Goal: Navigation & Orientation: Find specific page/section

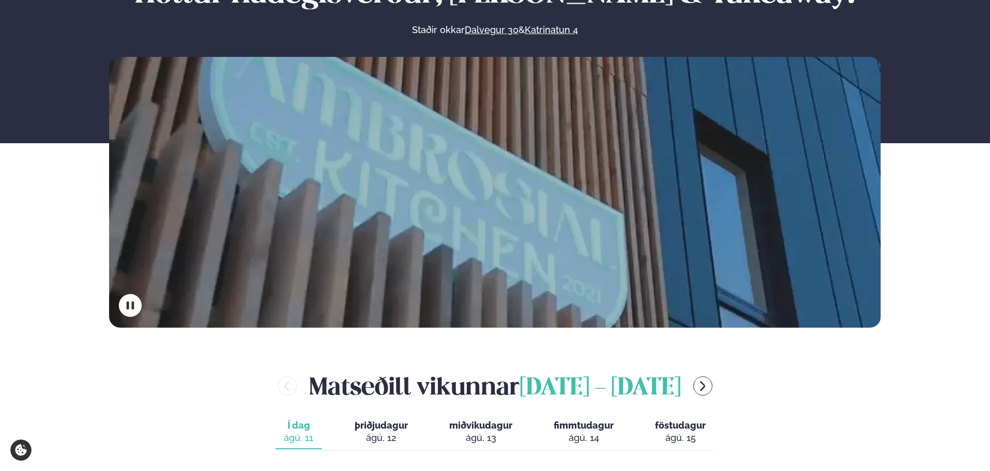
scroll to position [310, 0]
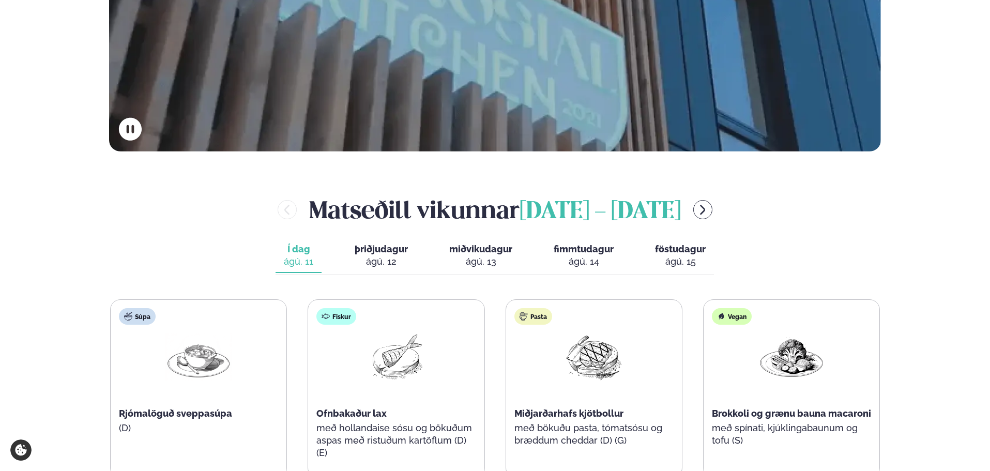
click at [697, 210] on icon "menu-btn-right" at bounding box center [703, 210] width 12 height 12
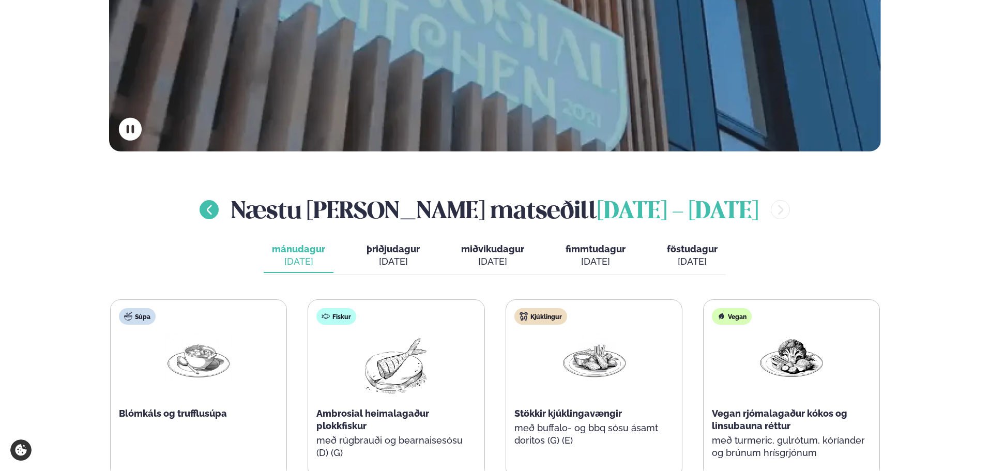
click at [216, 212] on icon "menu-btn-left" at bounding box center [209, 210] width 12 height 12
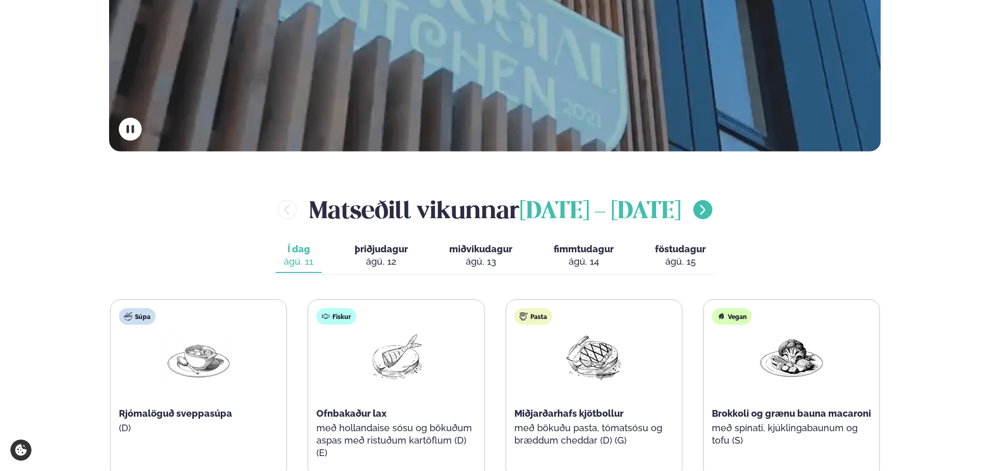
click at [694, 208] on button "menu-btn-right" at bounding box center [703, 209] width 19 height 19
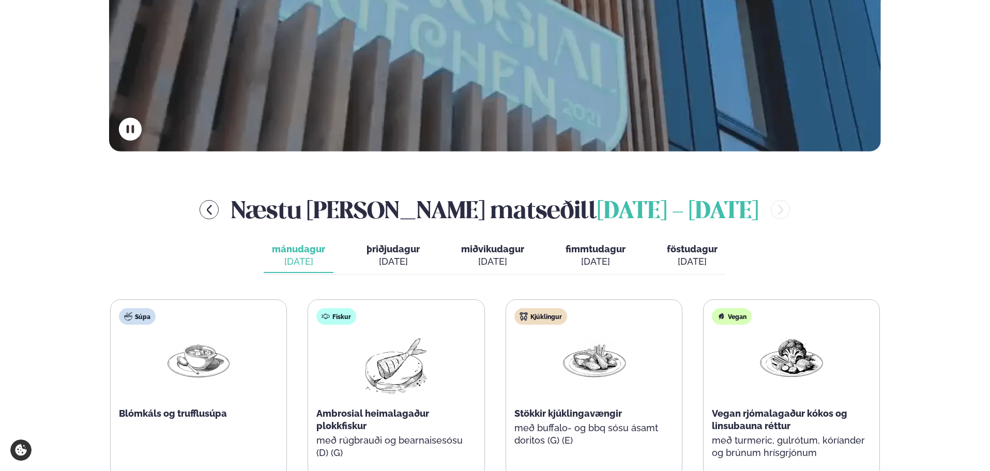
click at [391, 254] on span "þriðjudagur" at bounding box center [393, 249] width 53 height 11
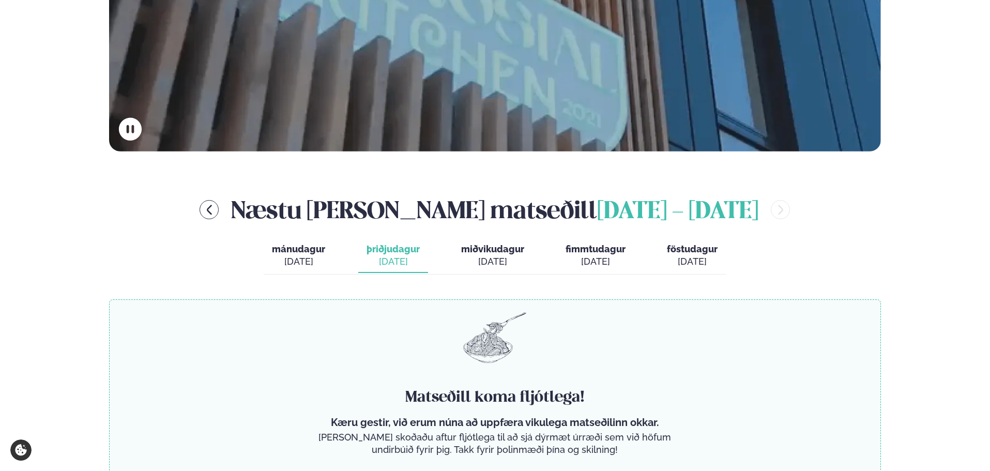
click at [487, 259] on div "[DATE]" at bounding box center [492, 262] width 63 height 12
click at [602, 259] on div "[DATE]" at bounding box center [596, 262] width 60 height 12
click at [680, 256] on div "[DATE]" at bounding box center [692, 262] width 51 height 12
click at [212, 209] on icon "menu-btn-left" at bounding box center [209, 210] width 5 height 10
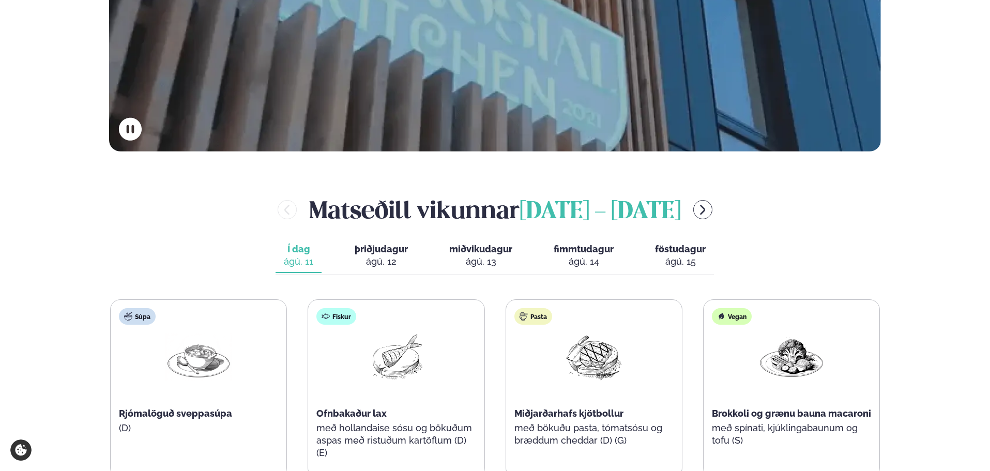
click at [402, 257] on div "ágú. 12" at bounding box center [381, 262] width 53 height 12
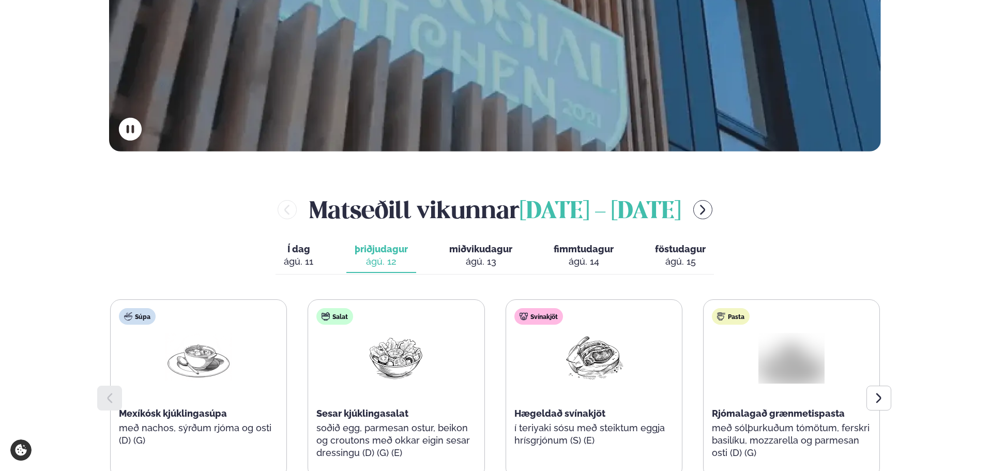
click at [460, 257] on div "ágú. 13" at bounding box center [480, 262] width 63 height 12
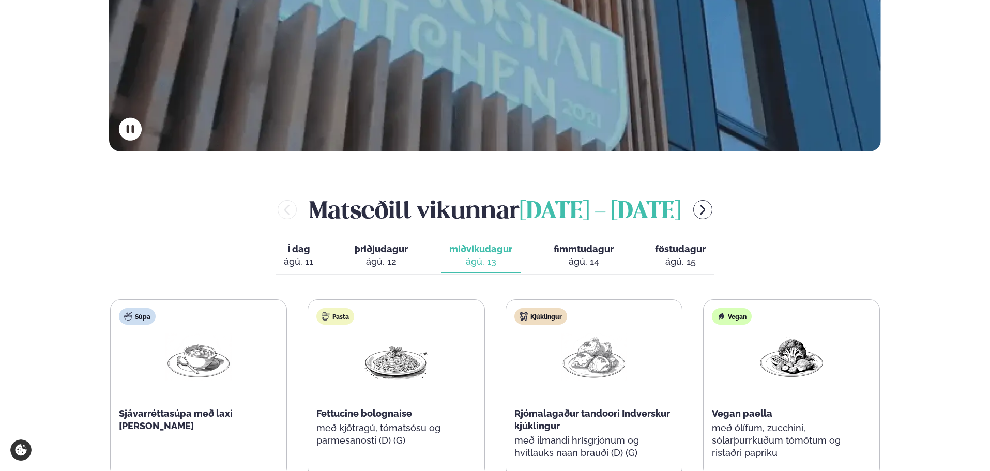
click at [568, 259] on div "ágú. 14" at bounding box center [584, 262] width 60 height 12
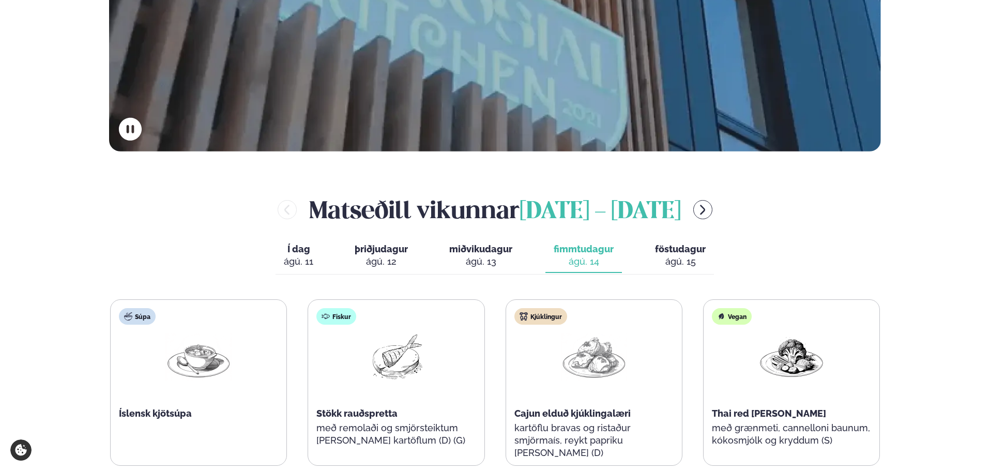
click at [676, 261] on div "ágú. 15" at bounding box center [680, 262] width 51 height 12
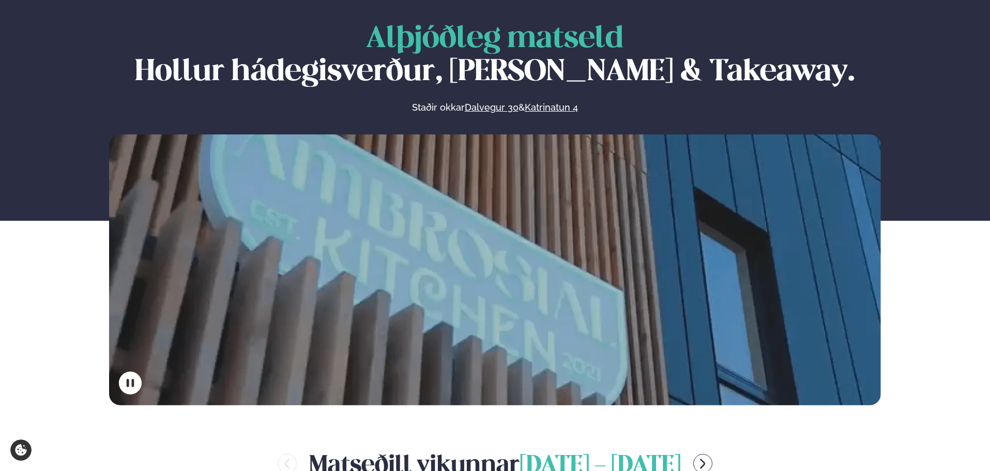
scroll to position [0, 0]
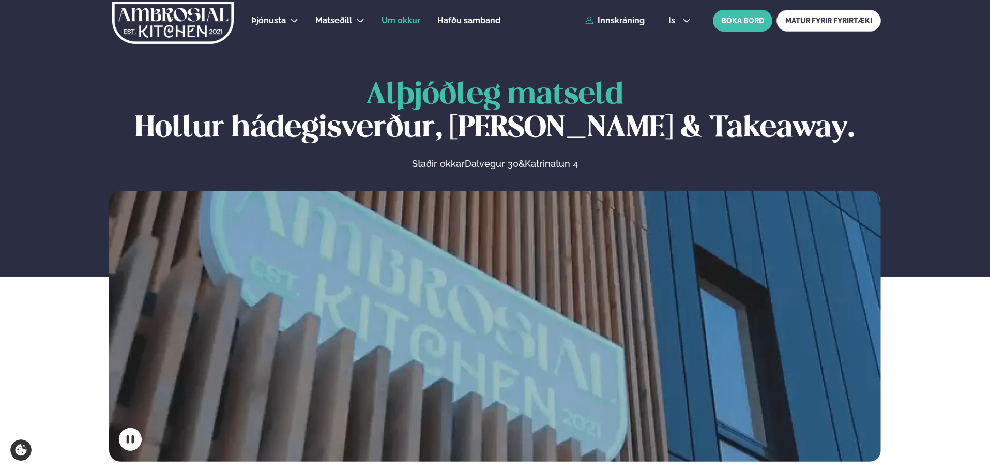
click at [393, 23] on span "Um okkur" at bounding box center [401, 21] width 39 height 10
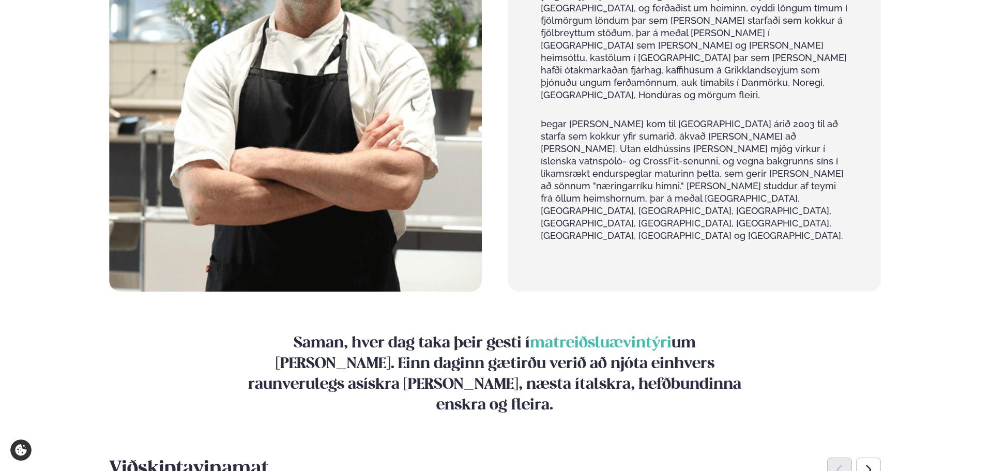
scroll to position [1086, 0]
